Goal: Information Seeking & Learning: Learn about a topic

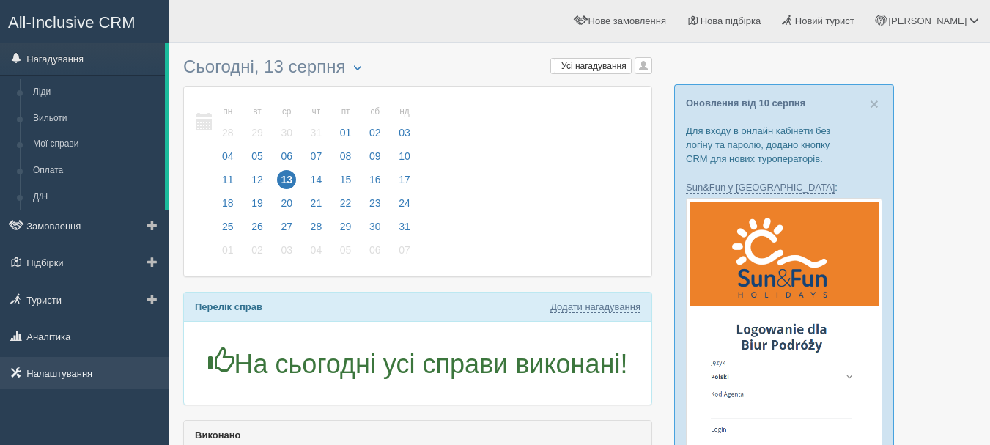
click at [92, 380] on link "Налаштування" at bounding box center [84, 373] width 169 height 32
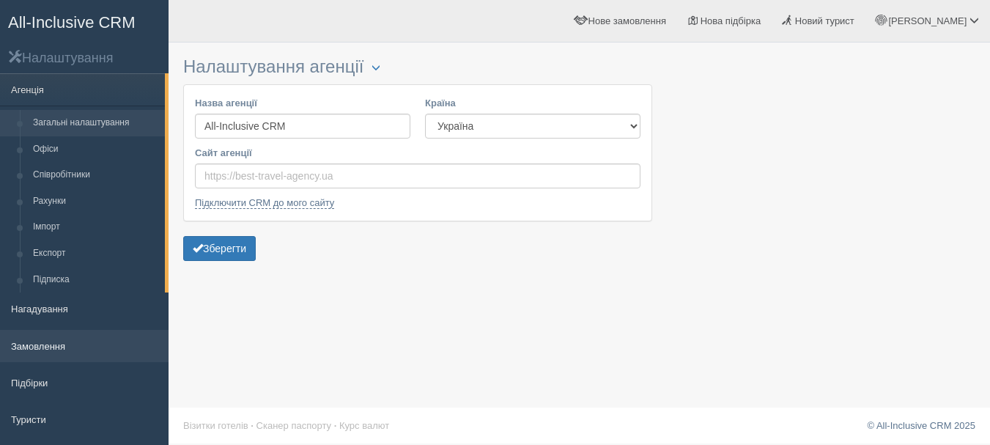
scroll to position [73, 0]
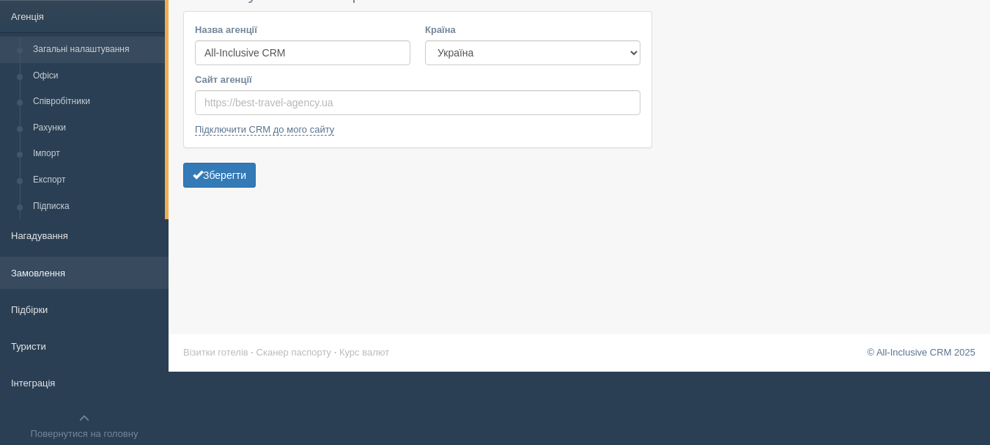
click at [82, 265] on link "Замовлення" at bounding box center [84, 272] width 169 height 32
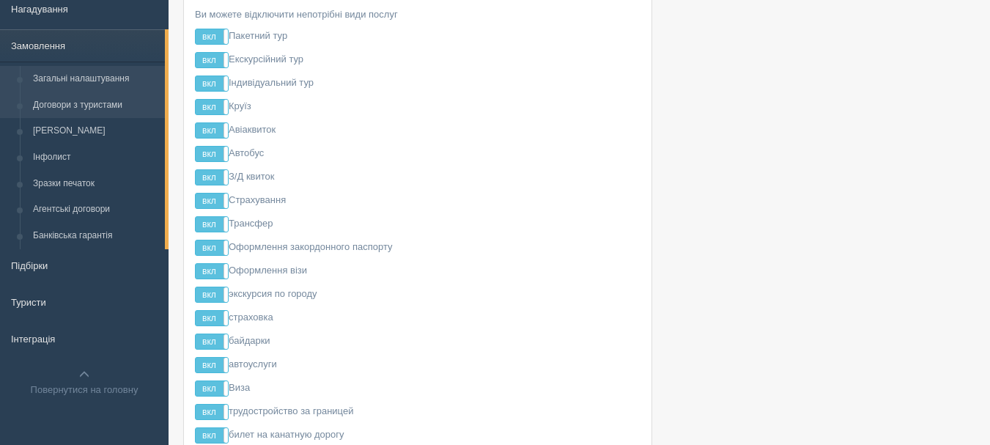
scroll to position [28, 0]
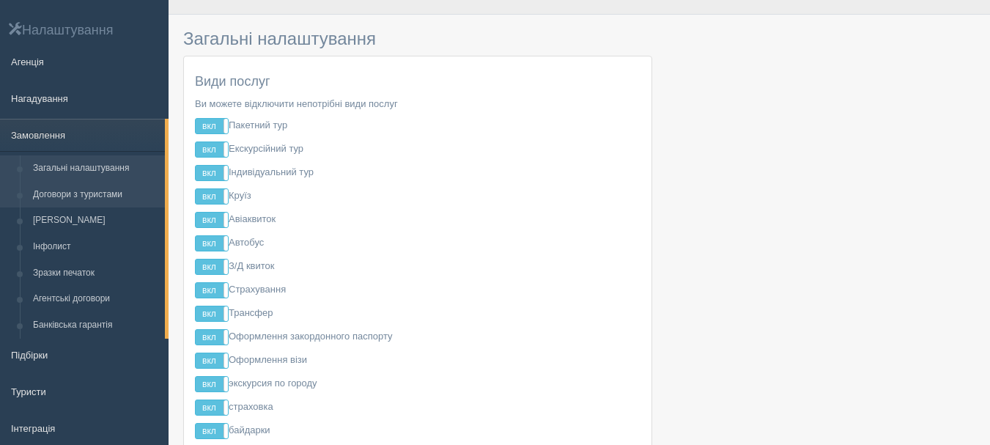
click at [102, 197] on link "Договори з туристами" at bounding box center [95, 195] width 138 height 26
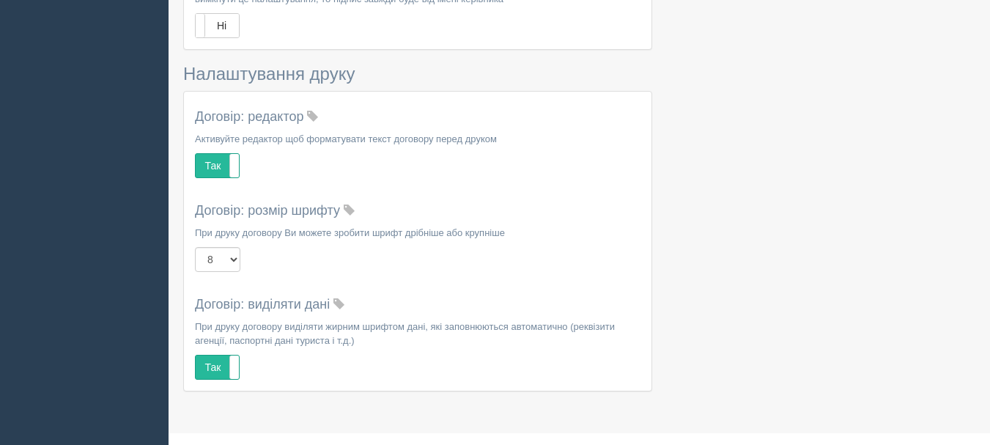
scroll to position [822, 0]
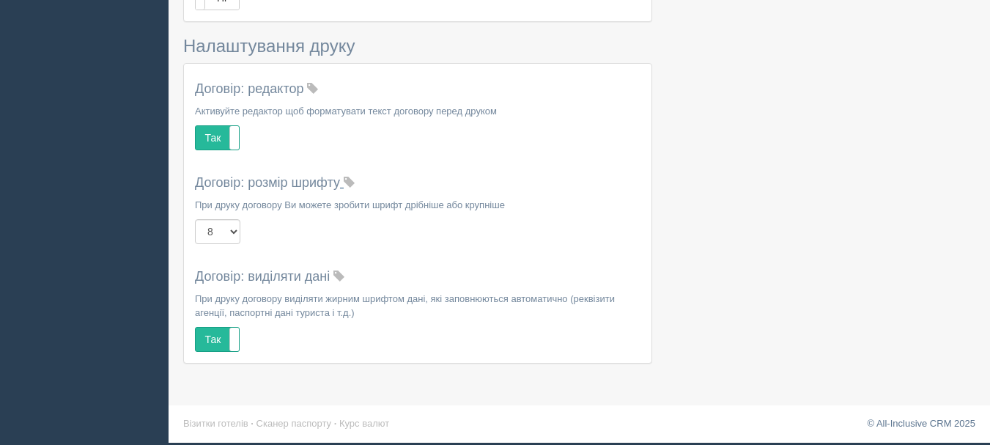
click at [355, 181] on span at bounding box center [349, 182] width 11 height 11
drag, startPoint x: 380, startPoint y: 1, endPoint x: 835, endPoint y: 167, distance: 484.5
click at [364, 181] on span at bounding box center [360, 182] width 11 height 11
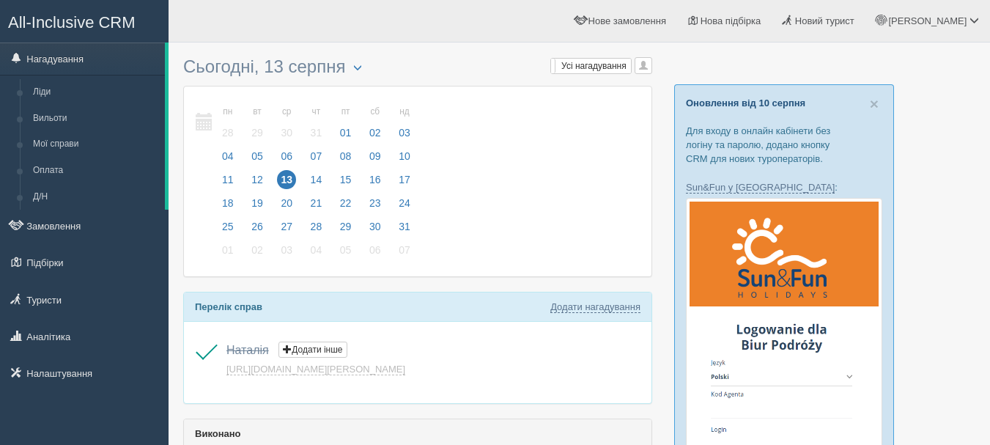
click at [698, 105] on link "Оновлення від 10 серпня" at bounding box center [745, 102] width 119 height 11
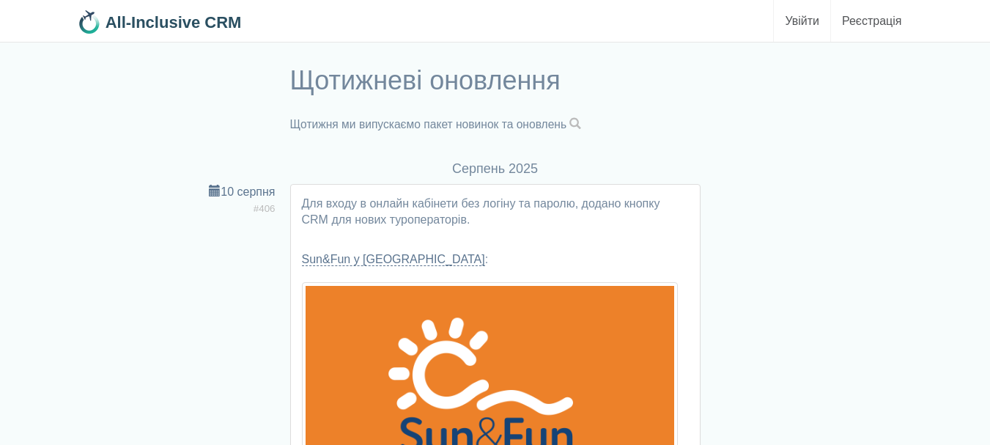
click at [579, 125] on span at bounding box center [575, 124] width 12 height 12
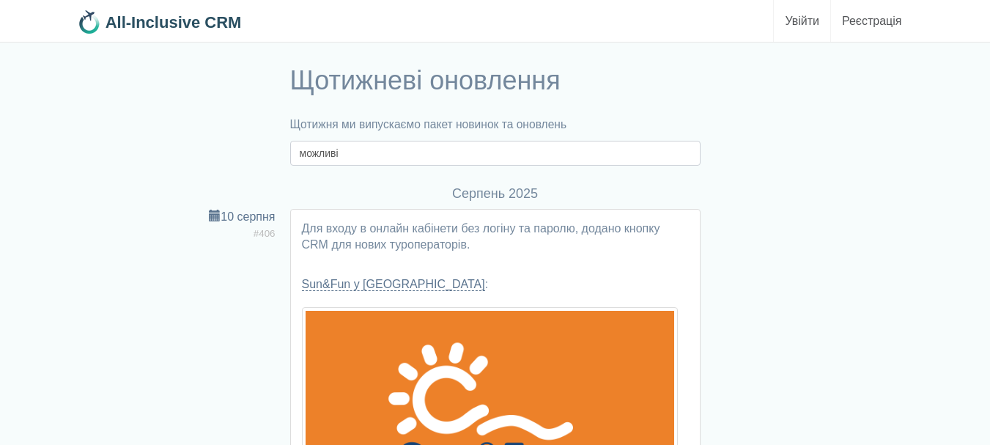
type input "можливі"
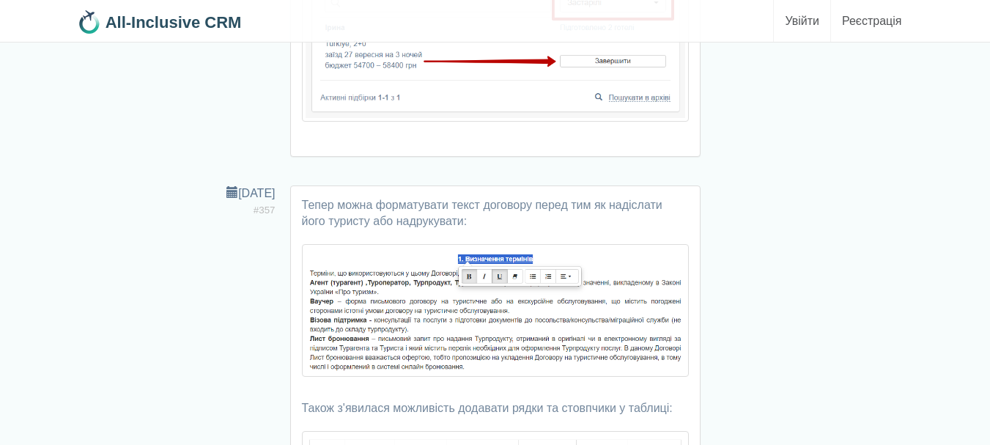
scroll to position [6668, 0]
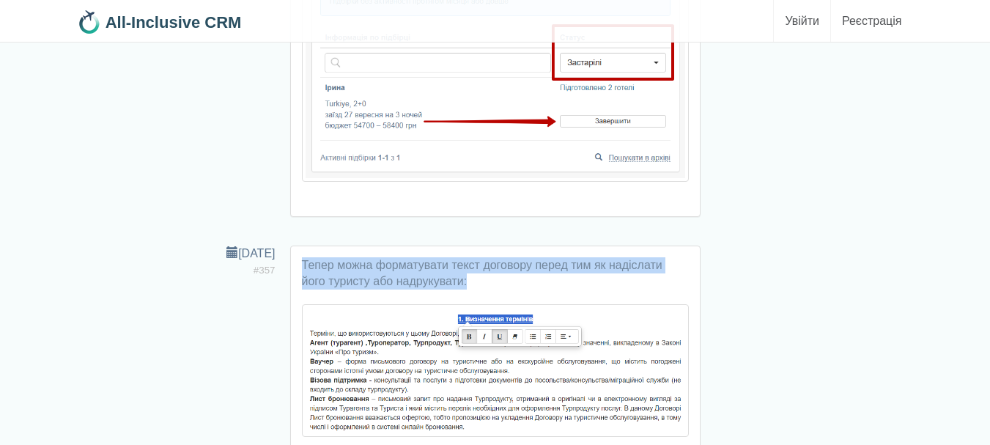
drag, startPoint x: 302, startPoint y: 259, endPoint x: 470, endPoint y: 281, distance: 169.1
click at [470, 281] on p "Тепер можна форматувати текст договору перед тим як надіслати його туристу або …" at bounding box center [495, 273] width 387 height 32
copy p "Тепер можна форматувати текст договору перед тим як надіслати його туристу або …"
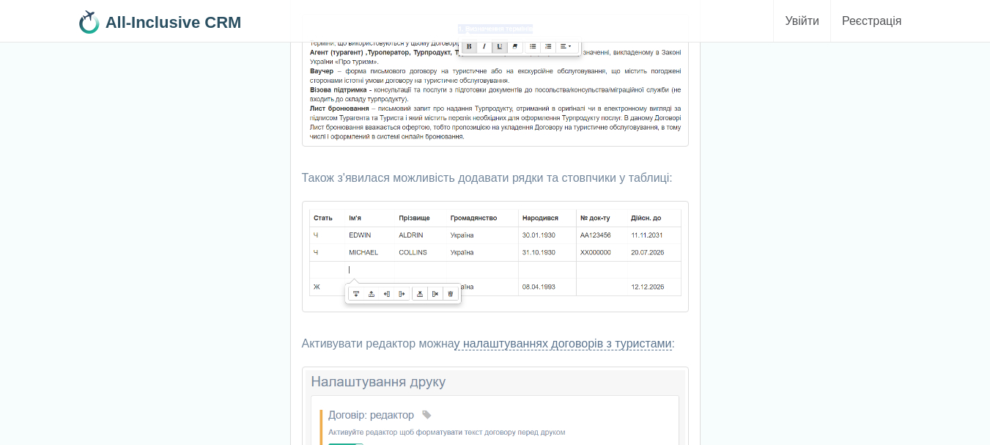
scroll to position [7034, 0]
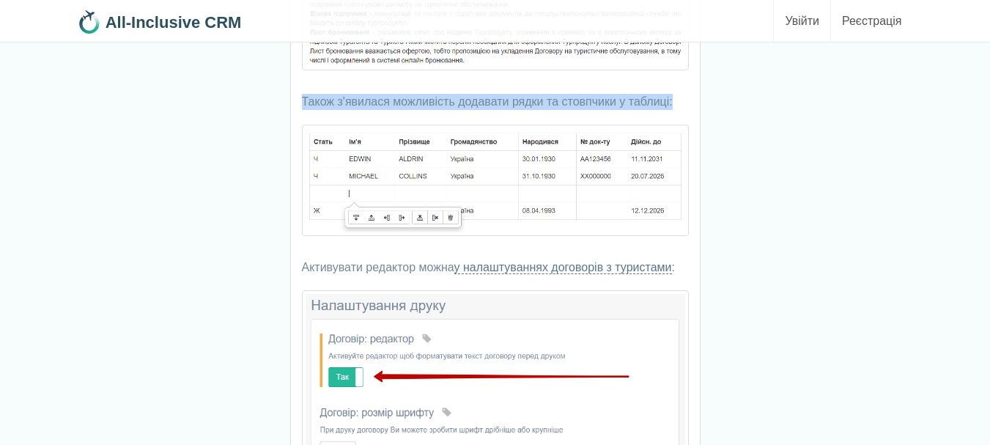
drag, startPoint x: 297, startPoint y: 96, endPoint x: 672, endPoint y: 101, distance: 375.2
click at [675, 103] on div "Тепер можна форматувати текст договору перед тим як надіслати його туристу або …" at bounding box center [495, 230] width 409 height 701
copy p "Також з'явилася можливість додавати рядки та стовпчики у таблиці:"
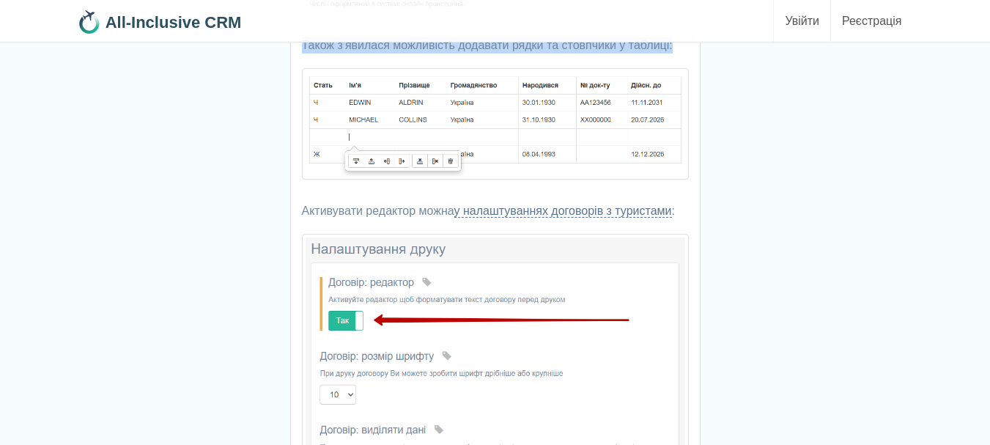
scroll to position [7107, 0]
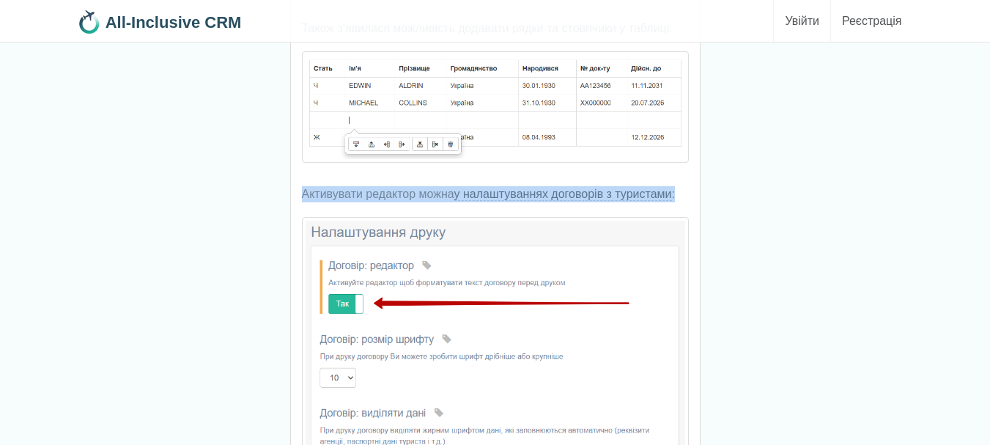
drag, startPoint x: 302, startPoint y: 190, endPoint x: 679, endPoint y: 193, distance: 377.4
click at [683, 193] on p "Активувати редактор можна у налаштуваннях договорів з туристами :" at bounding box center [495, 194] width 387 height 16
copy p "Активувати редактор можна у налаштуваннях договорів з туристами :"
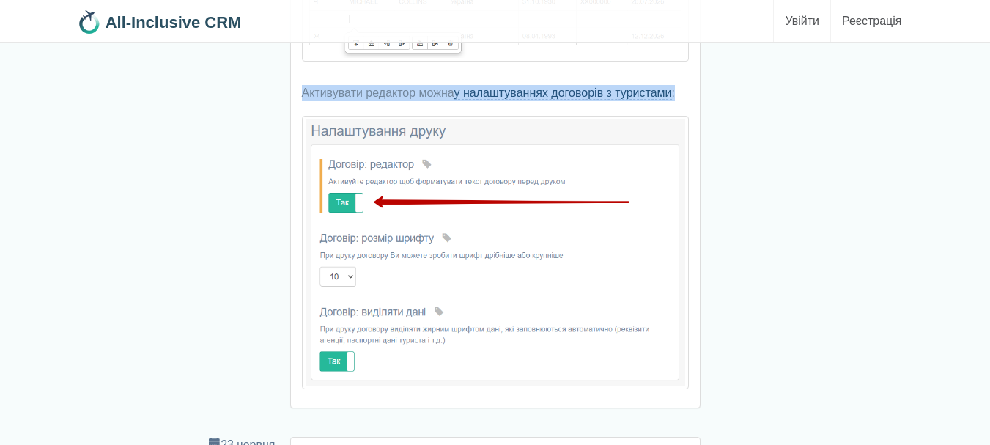
scroll to position [7254, 0]
